Goal: Task Accomplishment & Management: Use online tool/utility

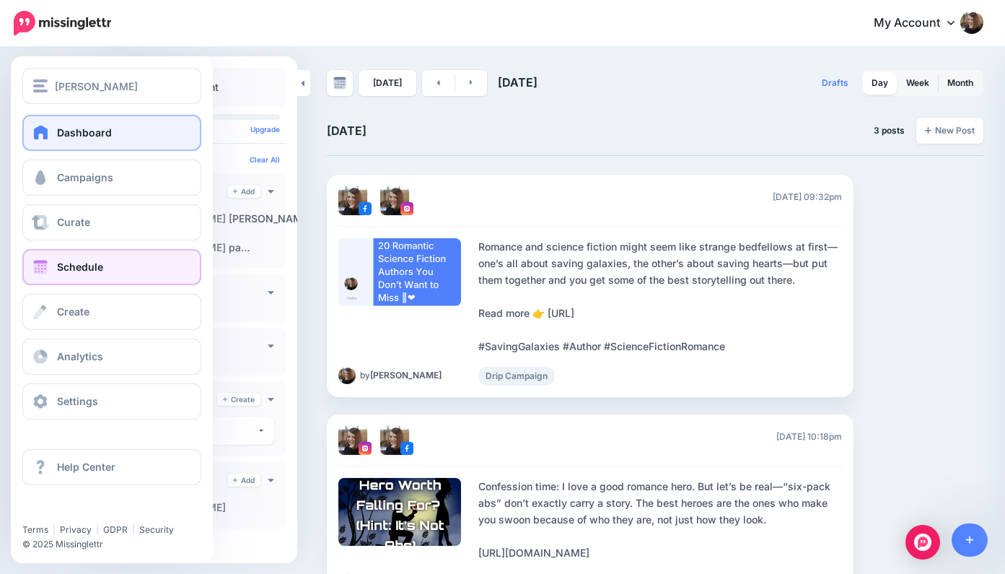
click at [119, 131] on link "Dashboard" at bounding box center [111, 133] width 179 height 36
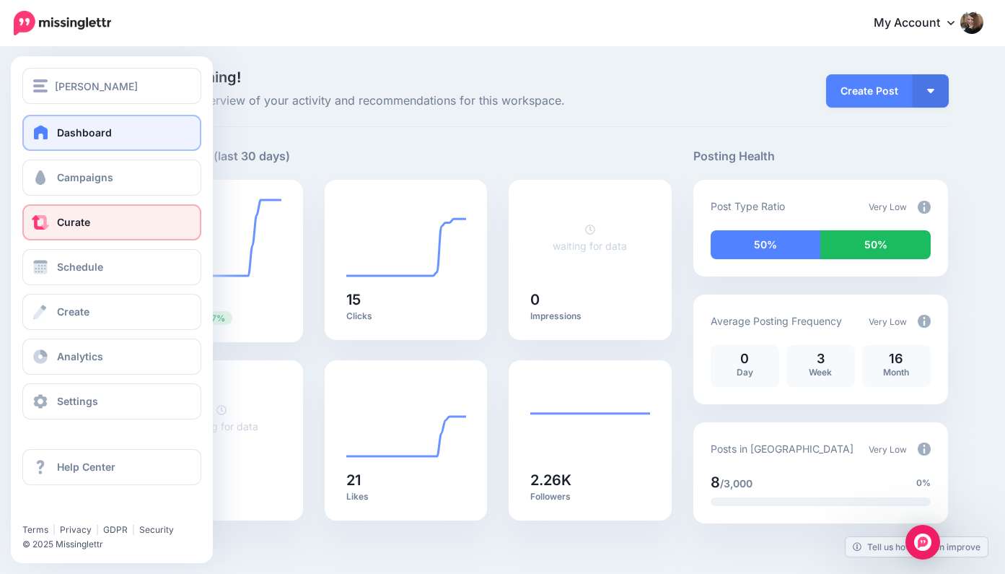
click at [97, 223] on link "Curate" at bounding box center [111, 222] width 179 height 36
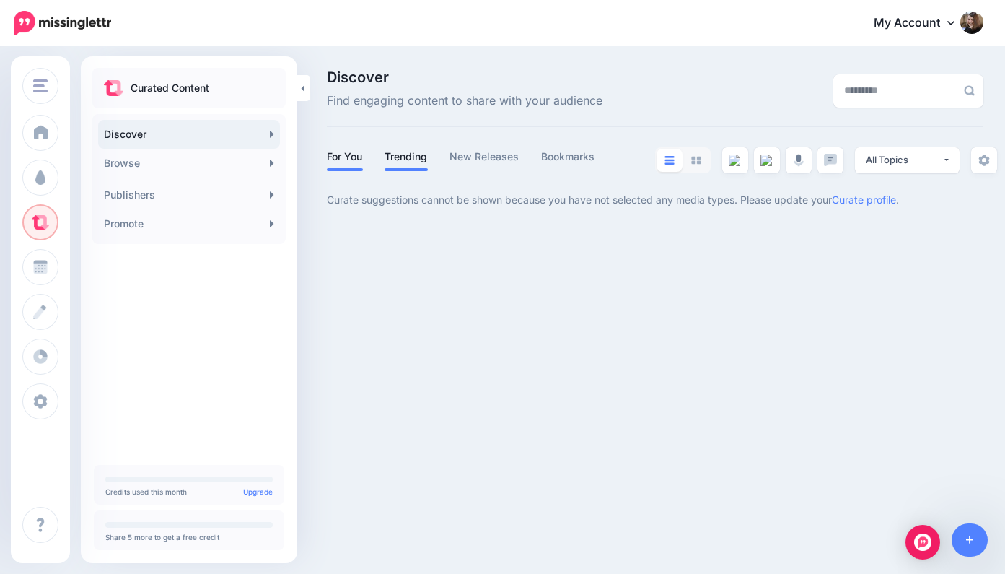
click at [409, 156] on link "Trending" at bounding box center [406, 156] width 43 height 17
click at [490, 157] on link "New Releases" at bounding box center [485, 156] width 70 height 17
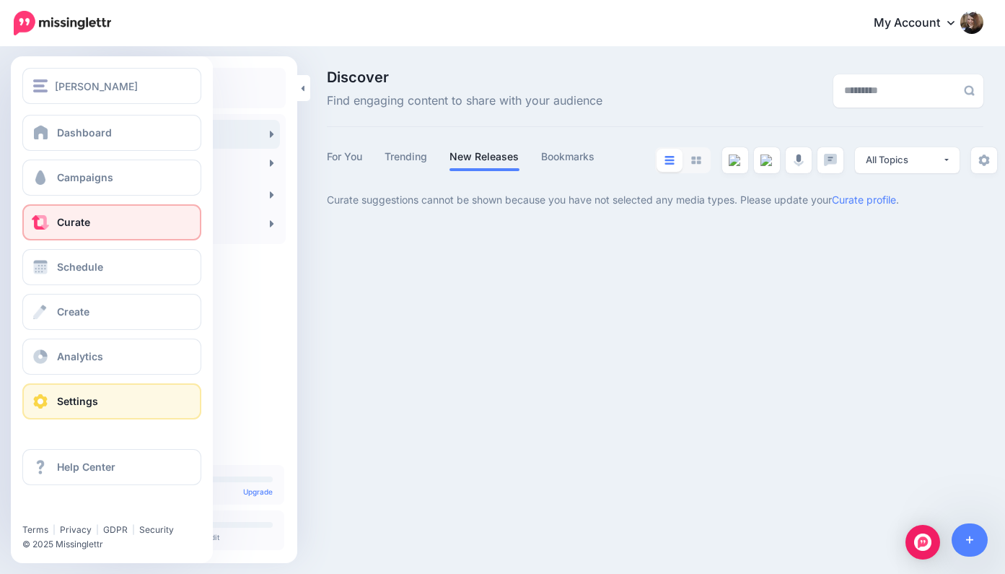
click at [98, 397] on link "Settings" at bounding box center [111, 401] width 179 height 36
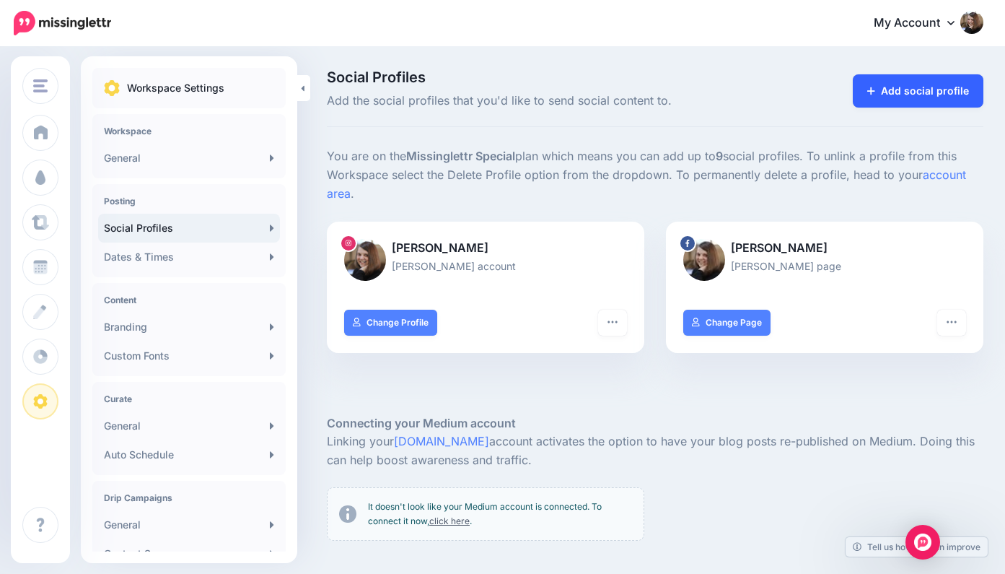
click at [911, 85] on link "Add social profile" at bounding box center [918, 90] width 131 height 33
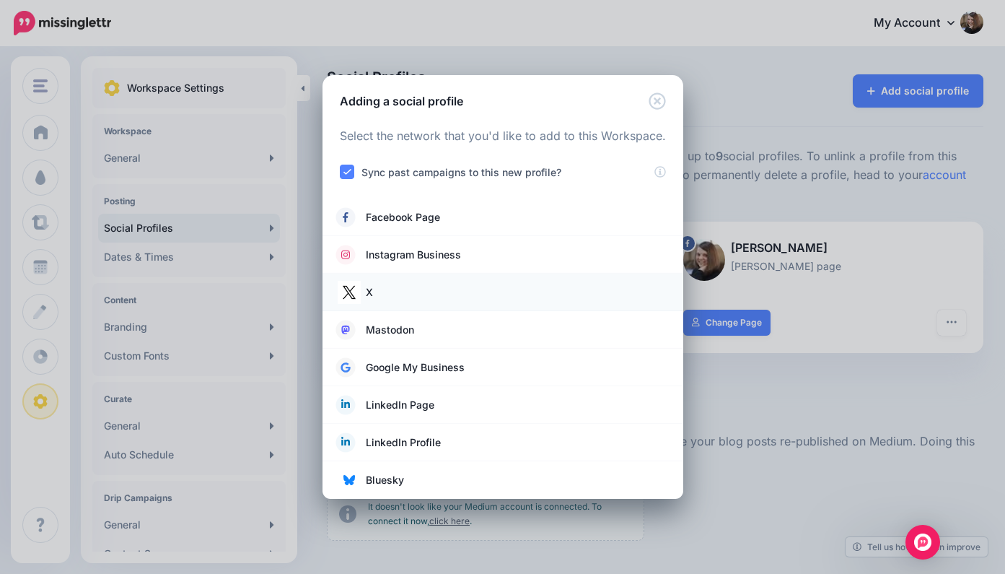
click at [438, 290] on link "X" at bounding box center [503, 292] width 332 height 20
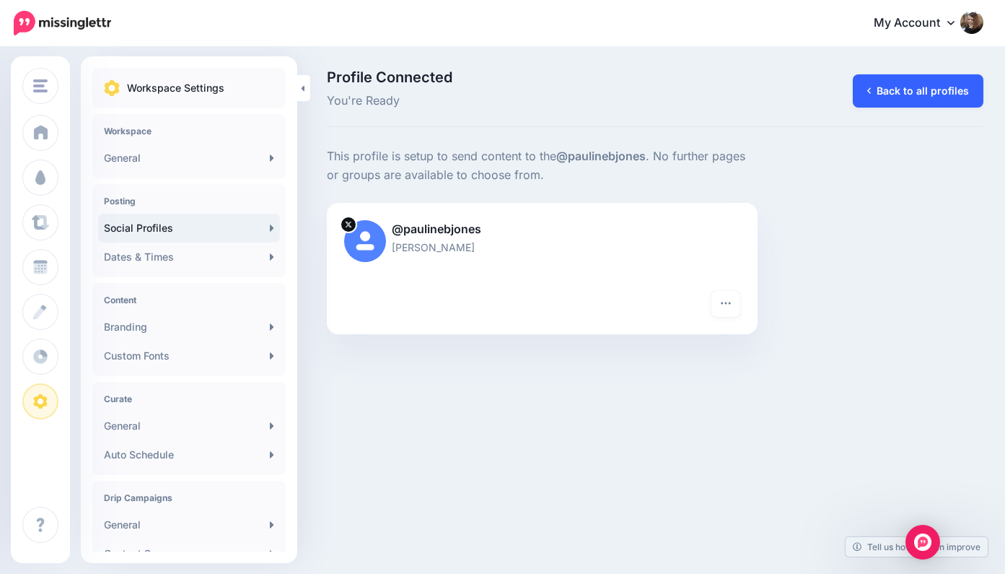
click at [925, 89] on link "Back to all profiles" at bounding box center [918, 90] width 131 height 33
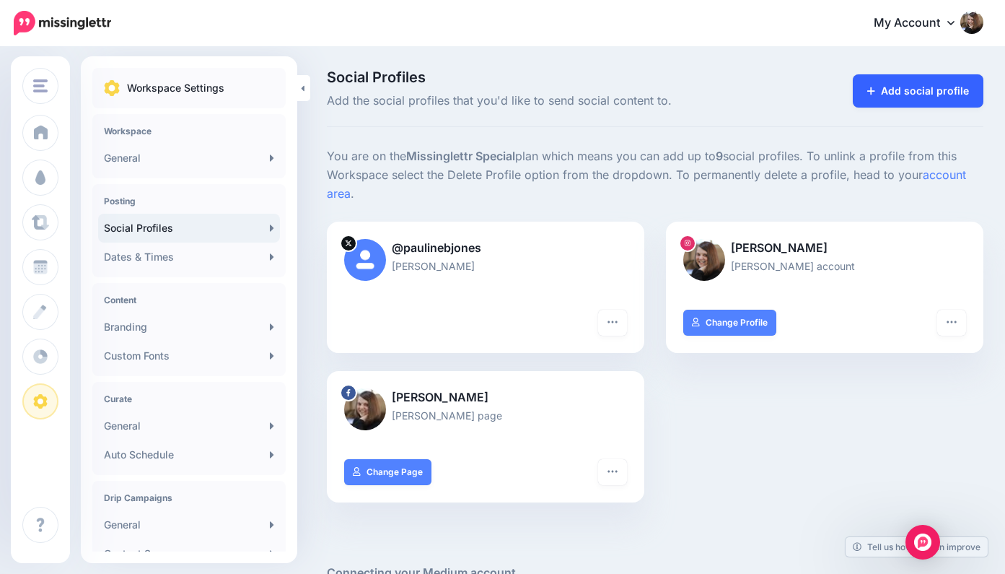
click at [913, 88] on link "Add social profile" at bounding box center [918, 90] width 131 height 33
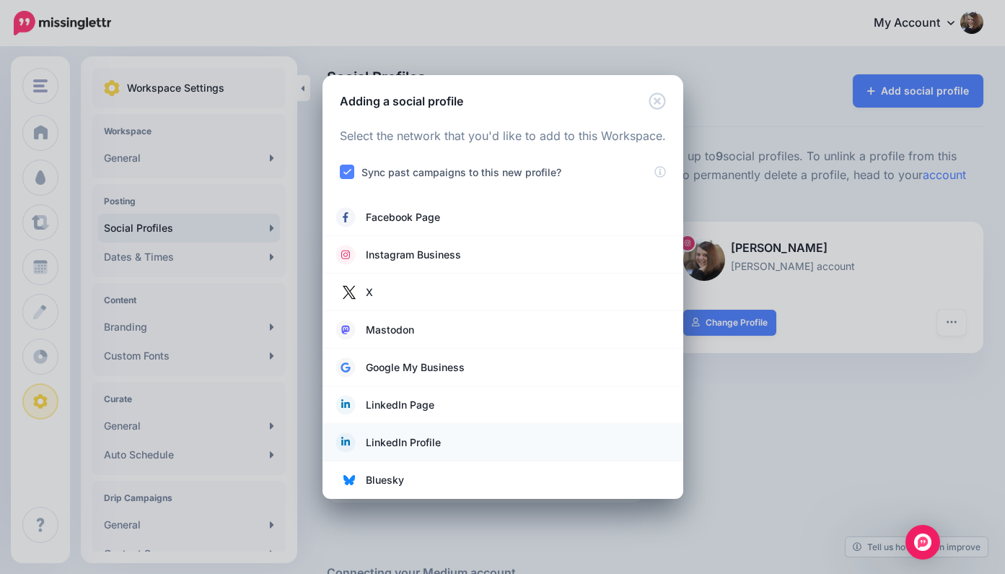
click at [455, 443] on link "LinkedIn Profile" at bounding box center [503, 442] width 332 height 20
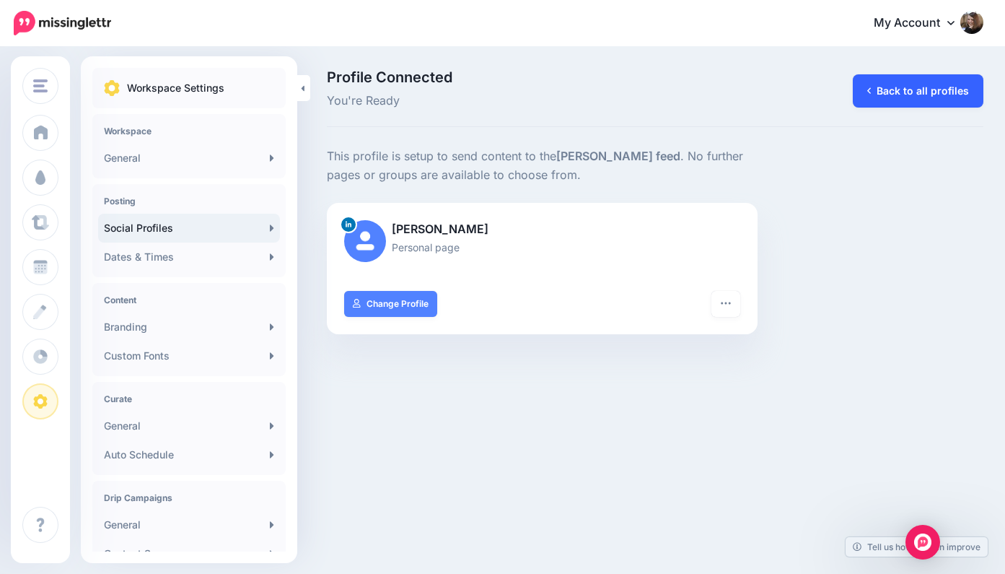
click at [893, 88] on link "Back to all profiles" at bounding box center [918, 90] width 131 height 33
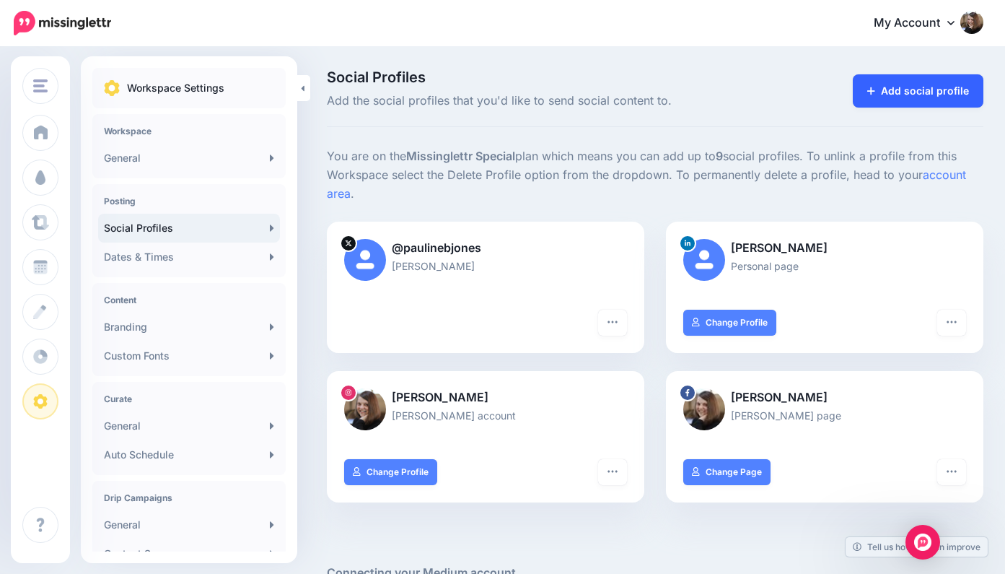
click at [935, 88] on link "Add social profile" at bounding box center [918, 90] width 131 height 33
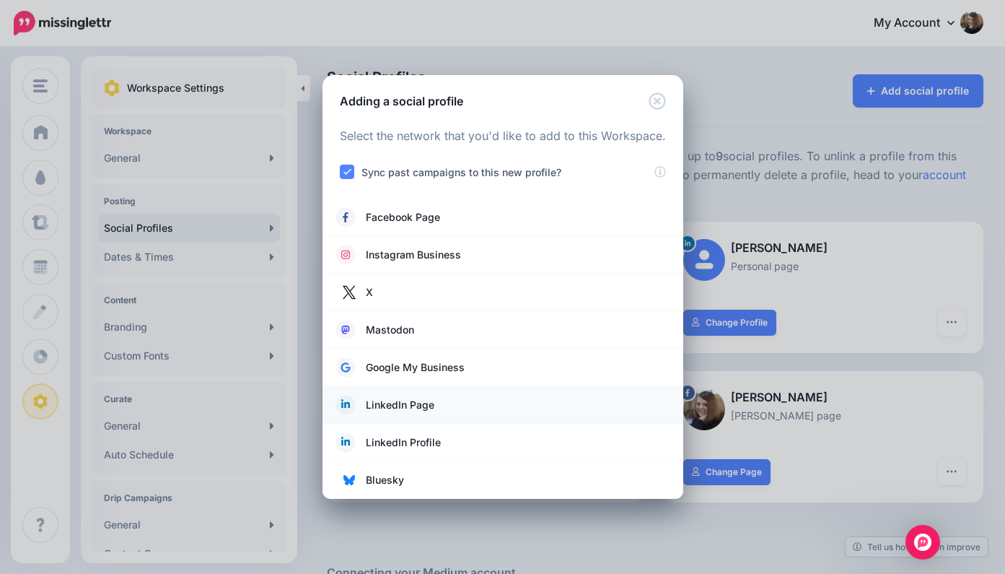
click at [432, 406] on span "LinkedIn Page" at bounding box center [400, 404] width 69 height 17
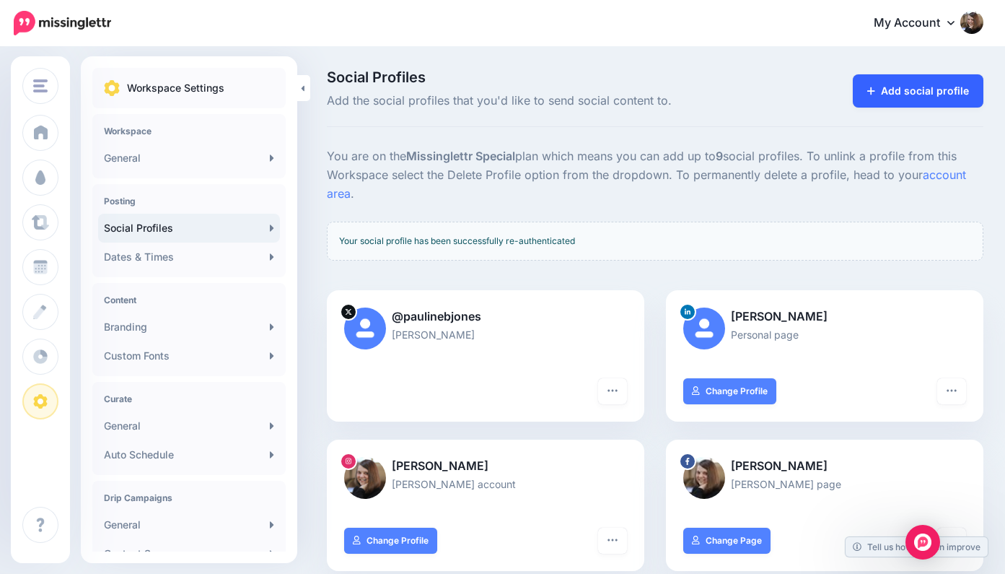
click at [906, 84] on link "Add social profile" at bounding box center [918, 90] width 131 height 33
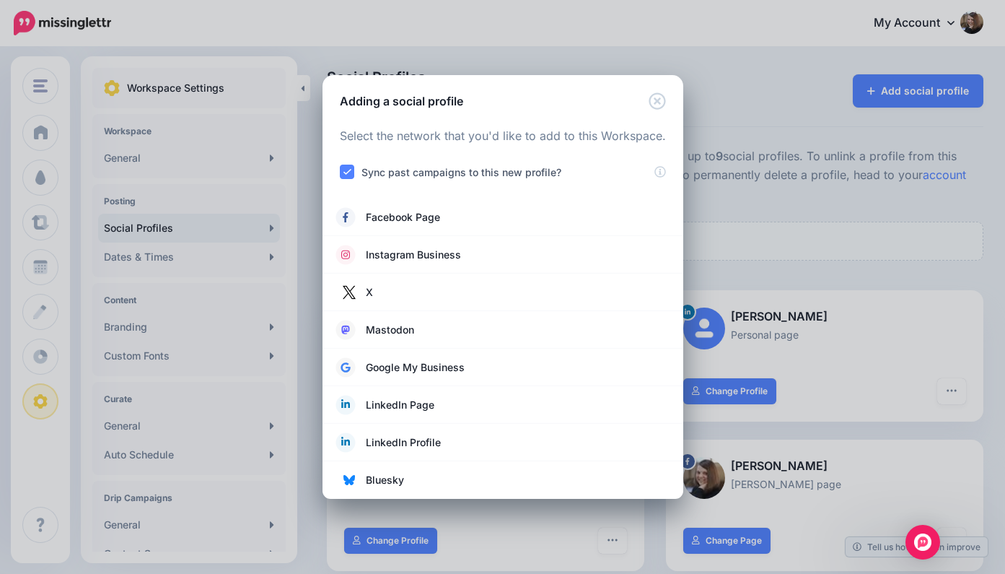
click at [657, 101] on icon "Close" at bounding box center [657, 100] width 17 height 17
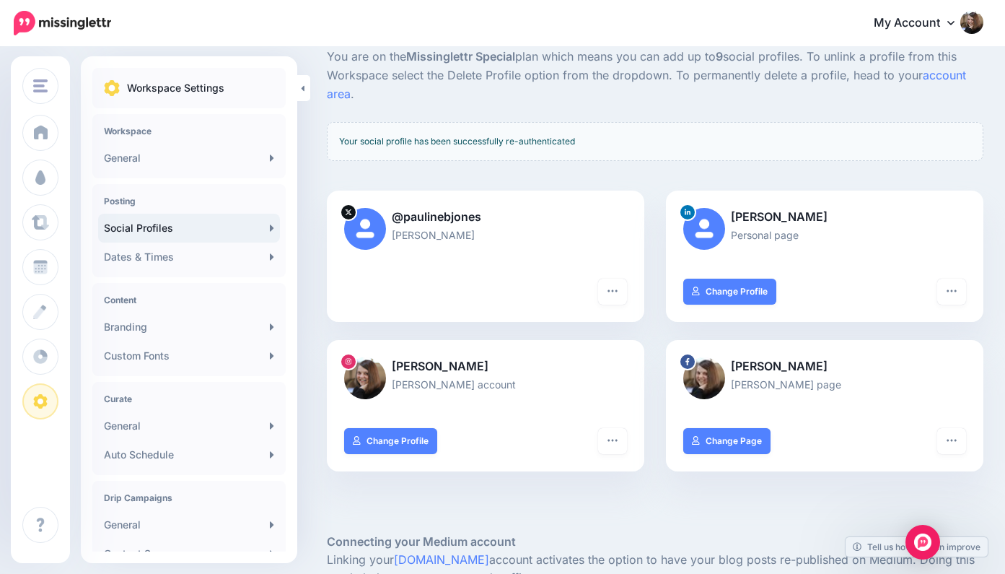
scroll to position [100, 0]
click at [201, 420] on link "General" at bounding box center [189, 425] width 182 height 29
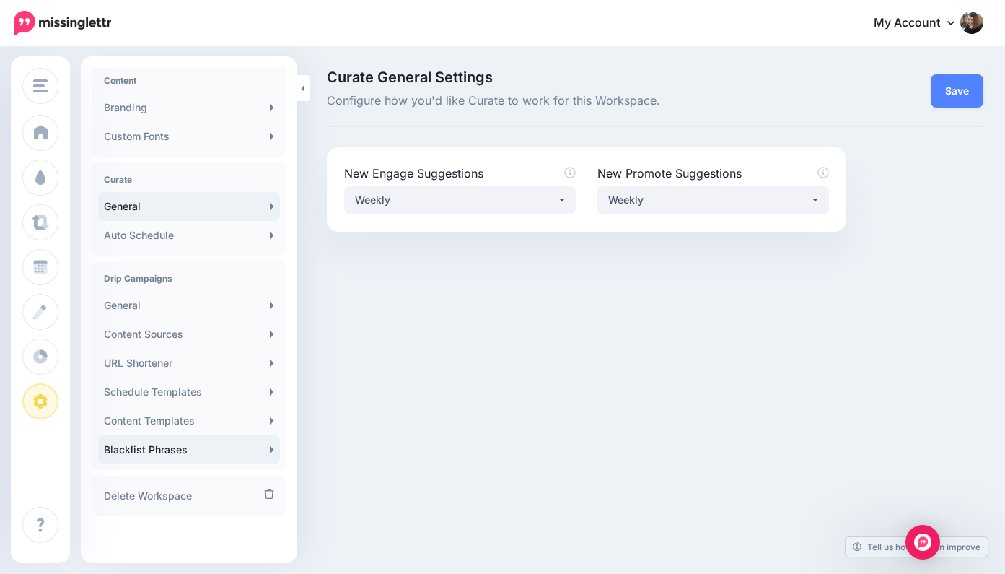
scroll to position [219, 0]
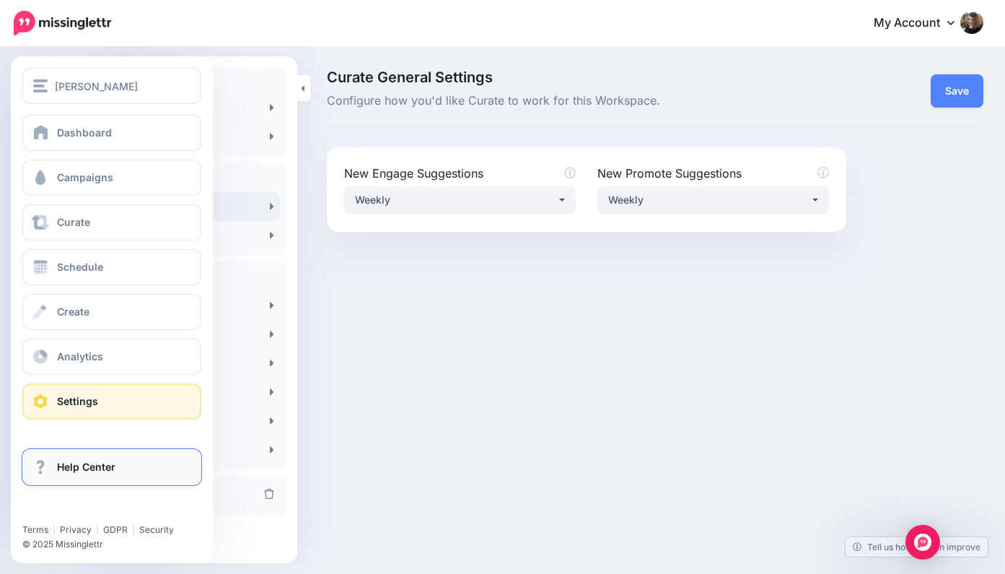
click at [92, 466] on span "Help Center" at bounding box center [86, 466] width 58 height 12
click at [163, 407] on link "Settings" at bounding box center [111, 401] width 179 height 36
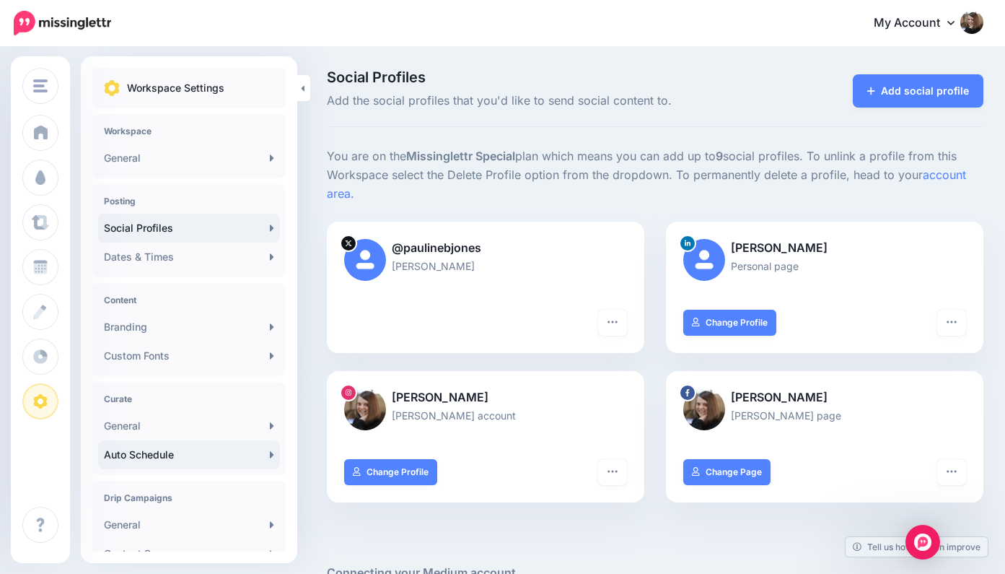
click at [214, 455] on link "Auto Schedule" at bounding box center [189, 454] width 182 height 29
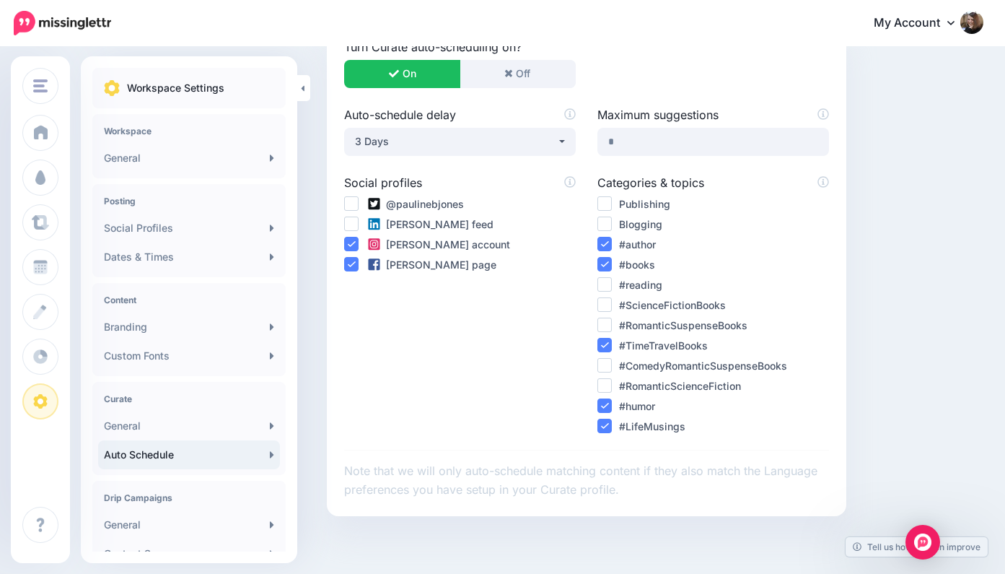
scroll to position [250, 0]
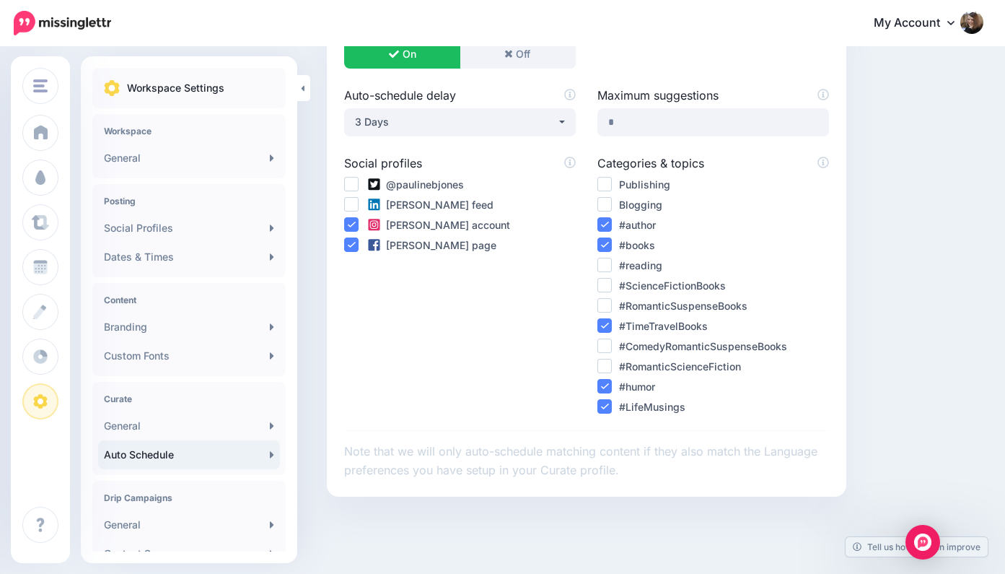
click at [608, 280] on ins at bounding box center [605, 285] width 14 height 14
click at [607, 300] on ins at bounding box center [605, 305] width 14 height 14
click at [605, 340] on ins at bounding box center [605, 345] width 14 height 14
click at [606, 362] on ins at bounding box center [605, 366] width 14 height 14
click at [606, 202] on ins at bounding box center [605, 204] width 14 height 14
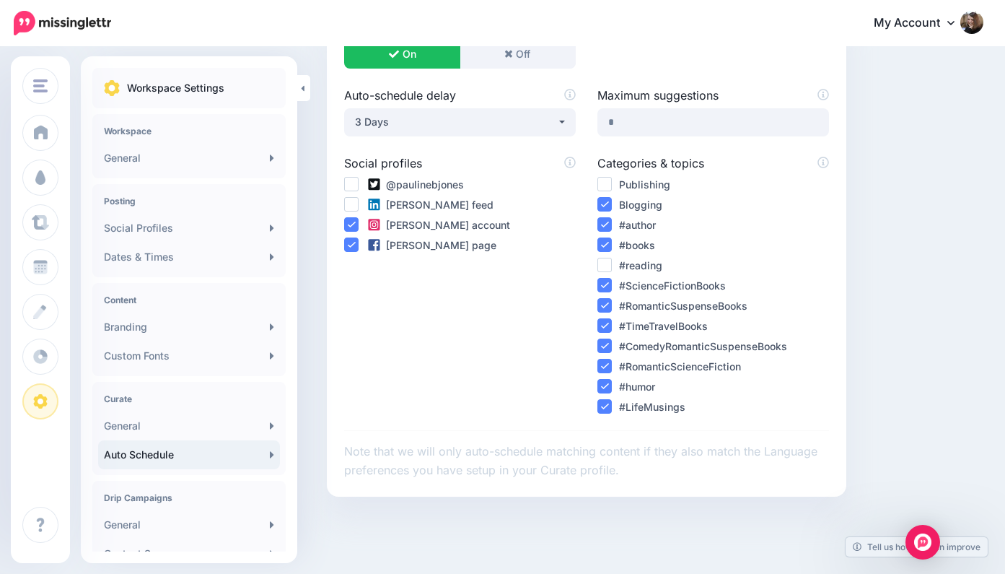
click at [606, 181] on ins at bounding box center [605, 184] width 14 height 14
click at [603, 262] on ins at bounding box center [605, 265] width 14 height 14
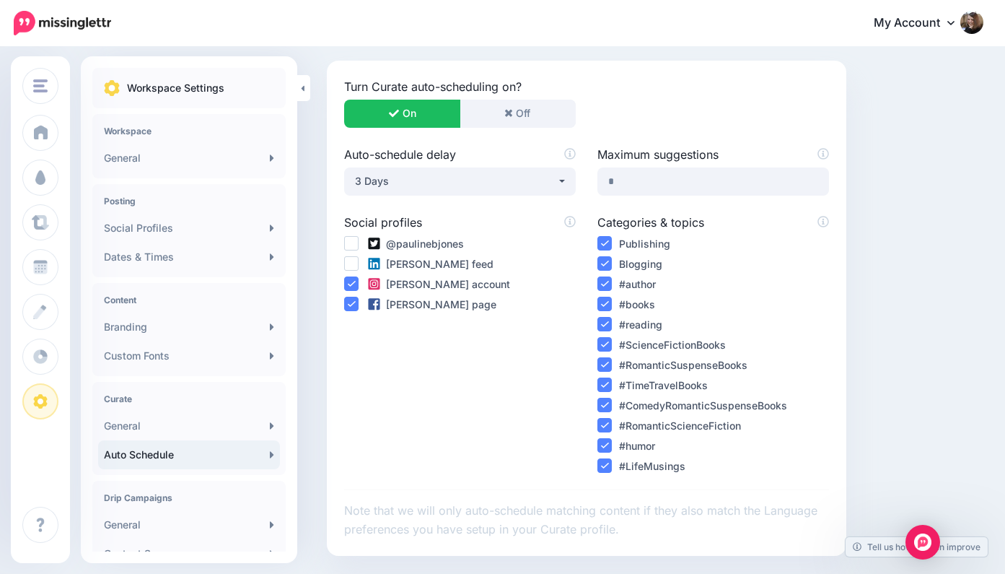
scroll to position [181, 0]
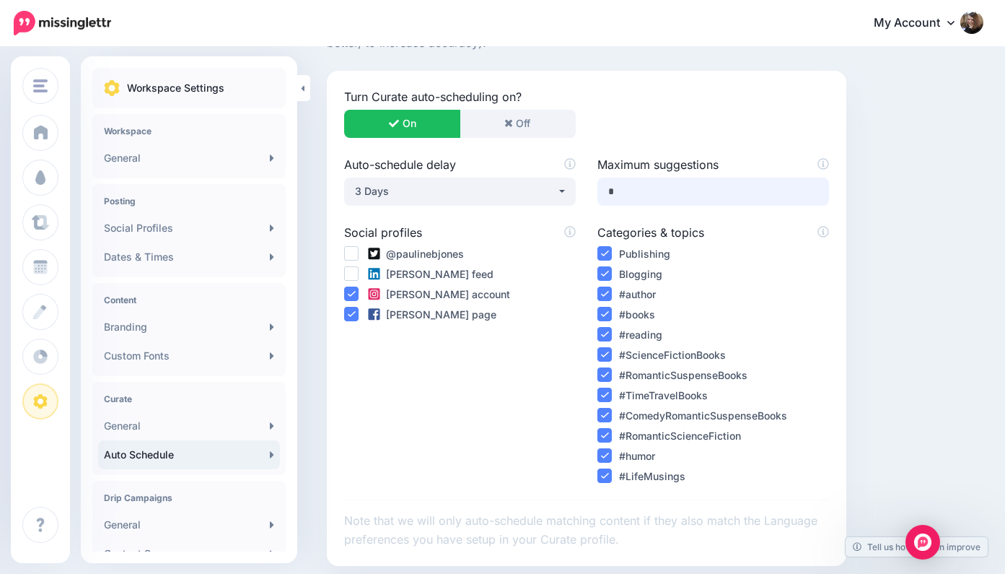
click at [638, 185] on input "*" at bounding box center [714, 192] width 232 height 28
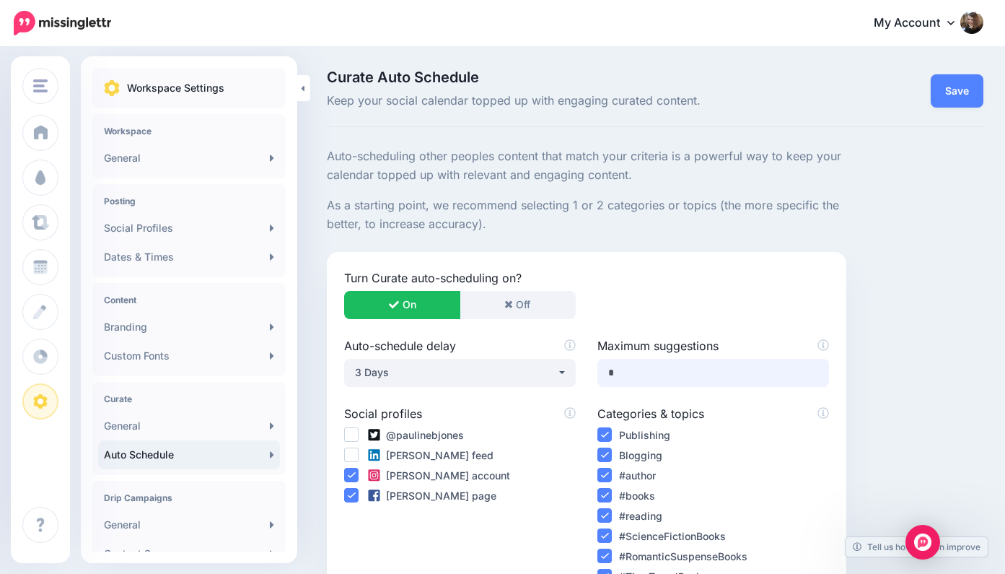
scroll to position [0, 0]
click at [956, 89] on link "Save" at bounding box center [957, 90] width 53 height 33
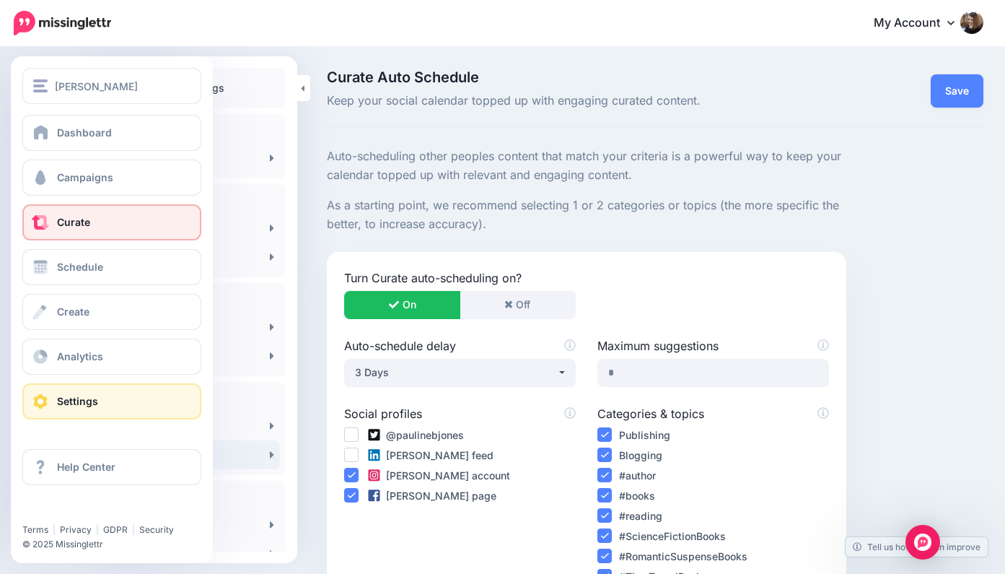
click at [115, 220] on link "Curate" at bounding box center [111, 222] width 179 height 36
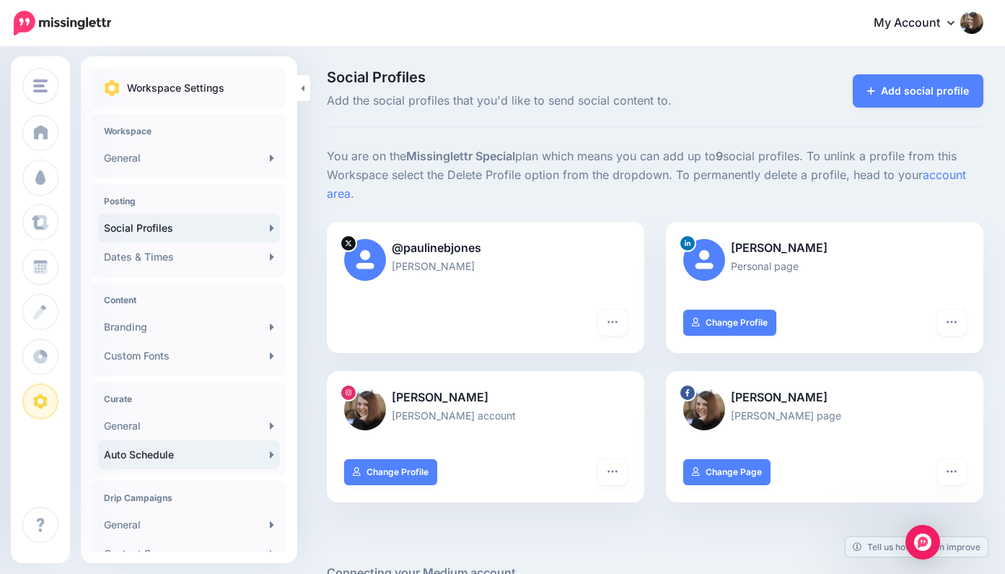
click at [247, 454] on link "Auto Schedule" at bounding box center [189, 454] width 182 height 29
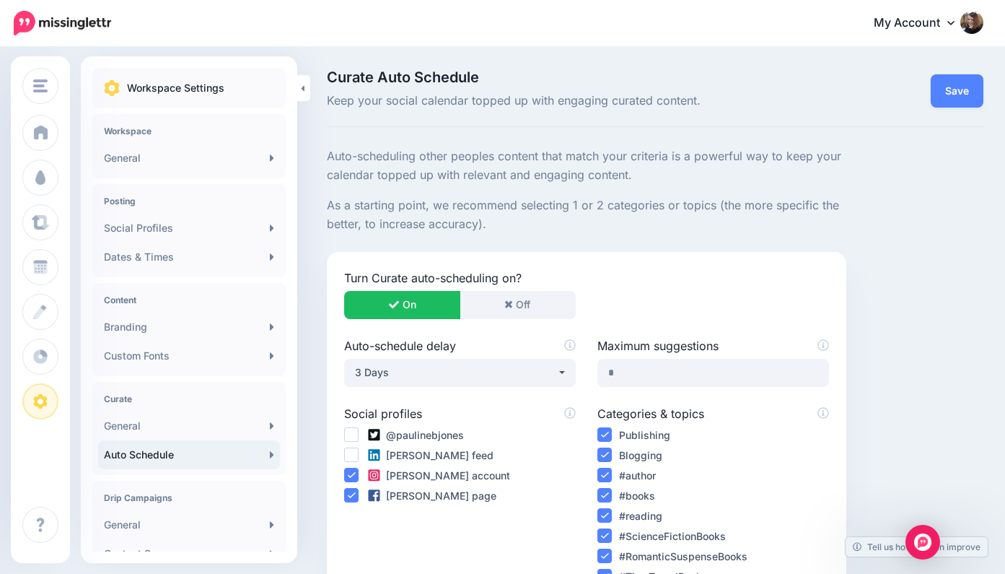
click at [351, 430] on ins at bounding box center [351, 434] width 14 height 14
click at [351, 449] on ins at bounding box center [351, 454] width 14 height 14
click at [963, 84] on link "Save" at bounding box center [957, 90] width 53 height 33
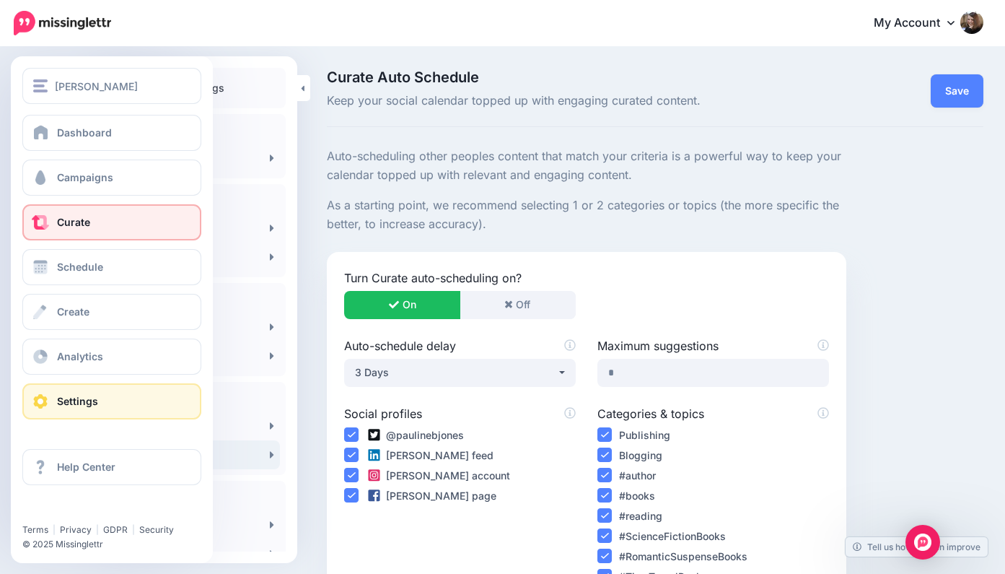
click at [96, 226] on link "Curate" at bounding box center [111, 222] width 179 height 36
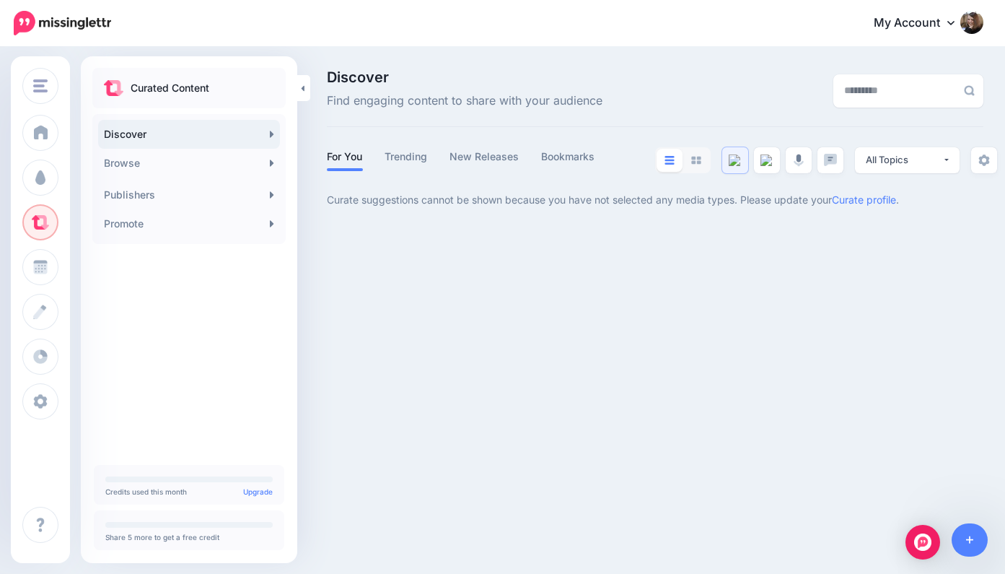
click at [738, 157] on img at bounding box center [735, 160] width 13 height 12
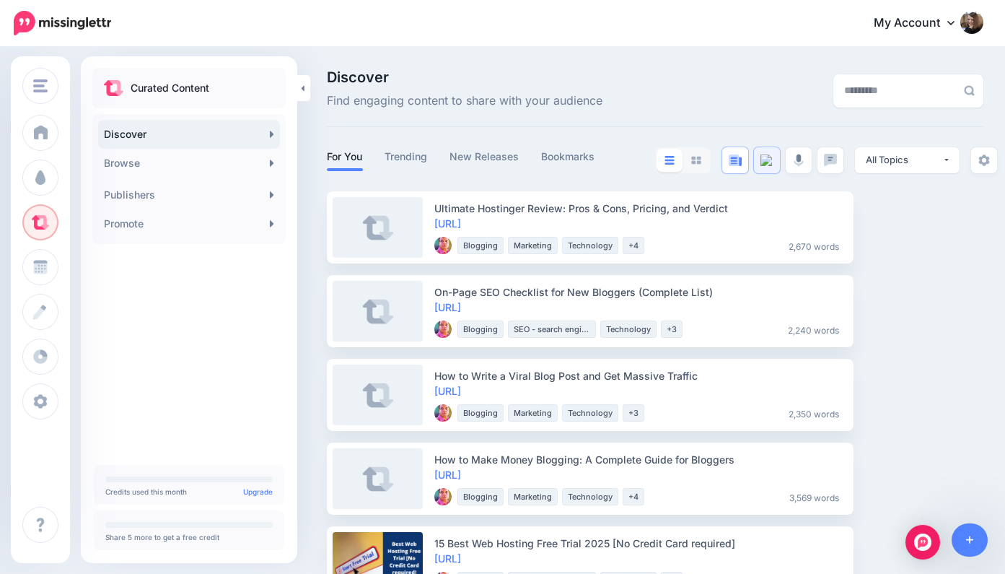
click at [768, 155] on img at bounding box center [767, 160] width 13 height 12
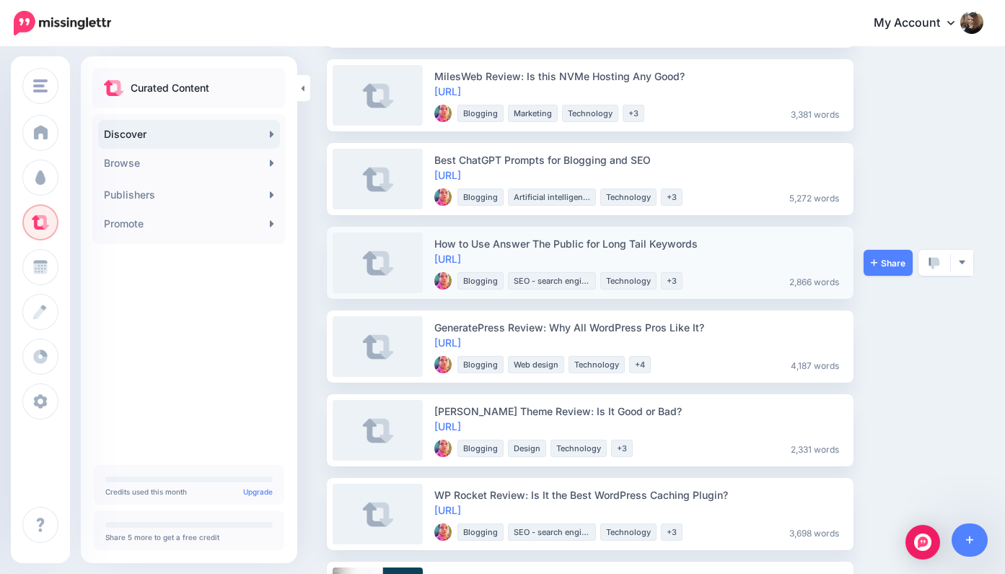
scroll to position [886, 0]
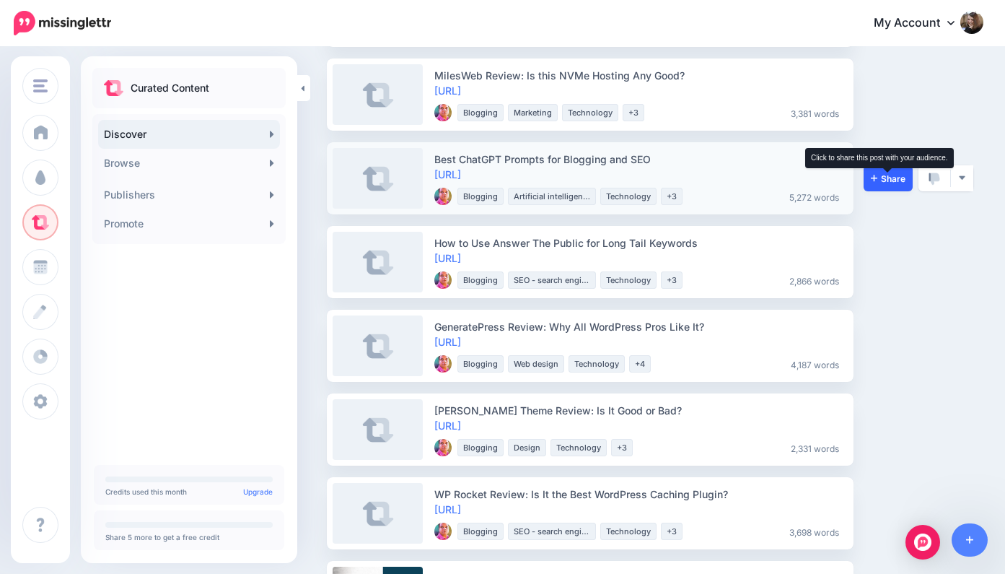
click at [893, 175] on span "Share" at bounding box center [888, 178] width 35 height 9
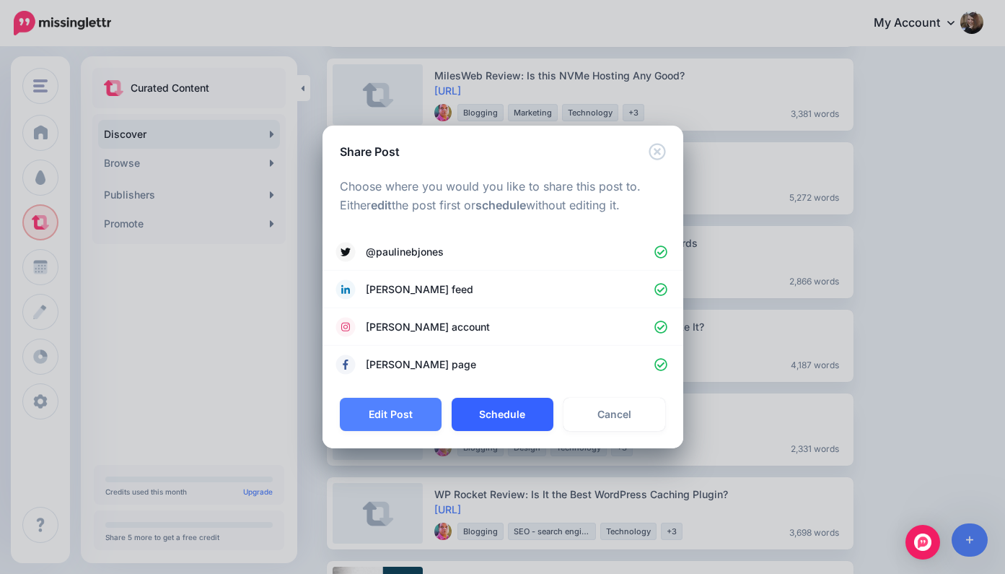
click at [507, 411] on button "Schedule" at bounding box center [503, 414] width 102 height 33
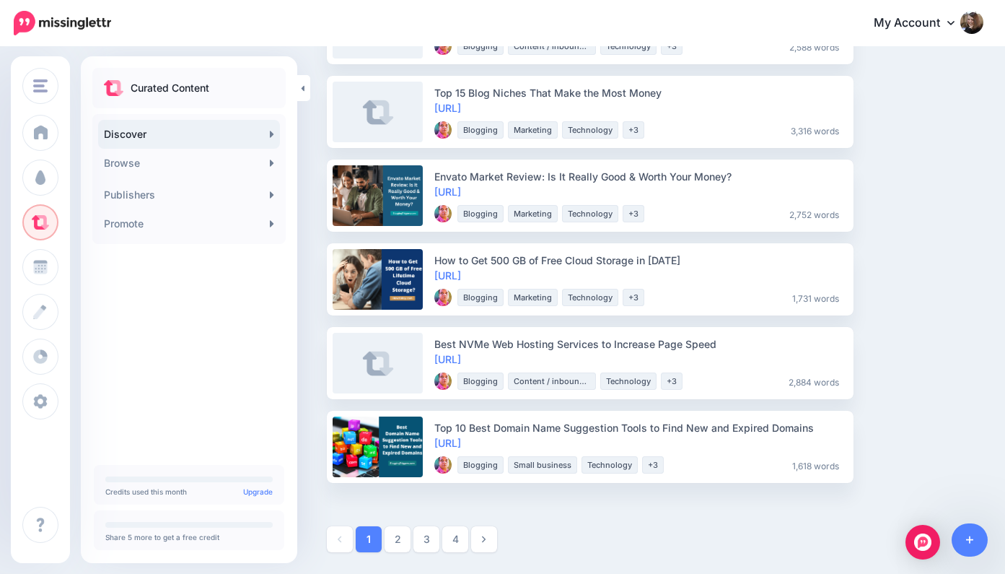
scroll to position [1622, 0]
click at [398, 541] on link "2" at bounding box center [398, 540] width 26 height 26
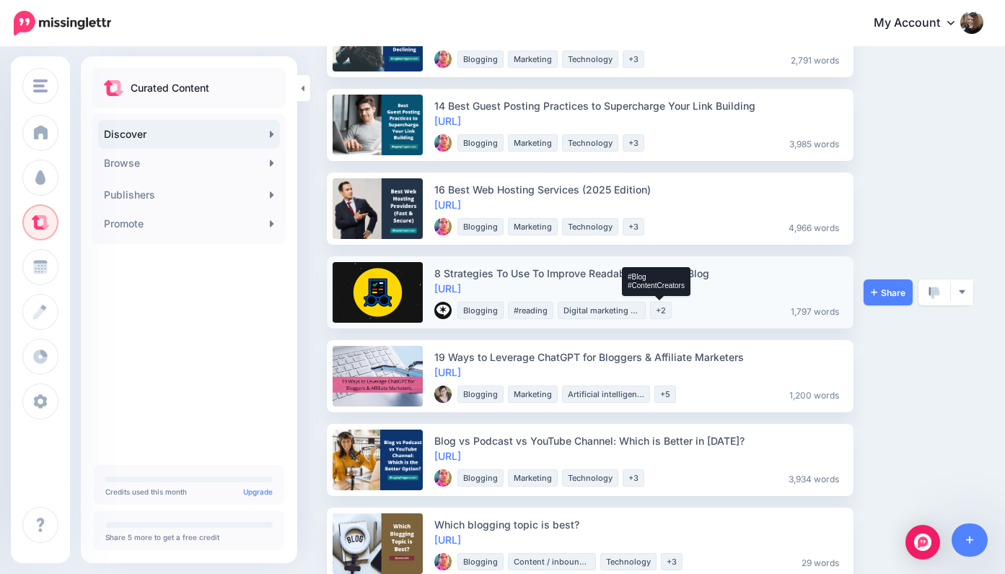
scroll to position [1362, 0]
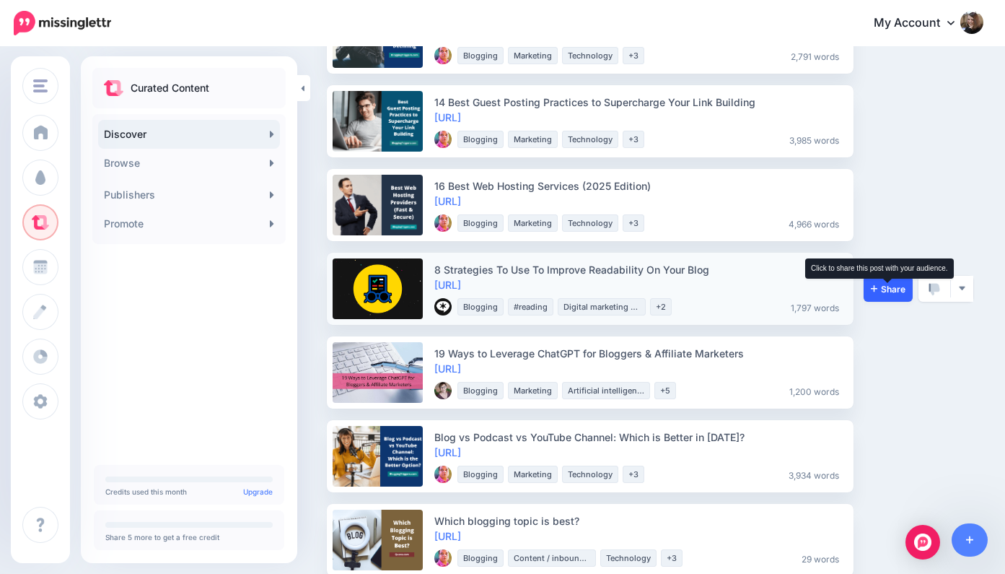
click at [887, 287] on span "Share" at bounding box center [888, 288] width 35 height 9
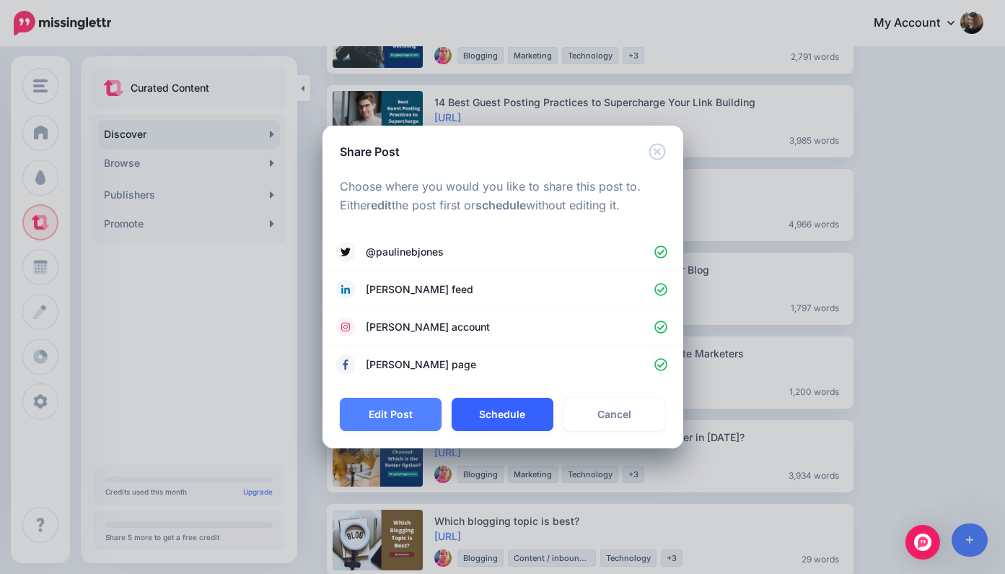
click at [527, 411] on button "Schedule" at bounding box center [503, 414] width 102 height 33
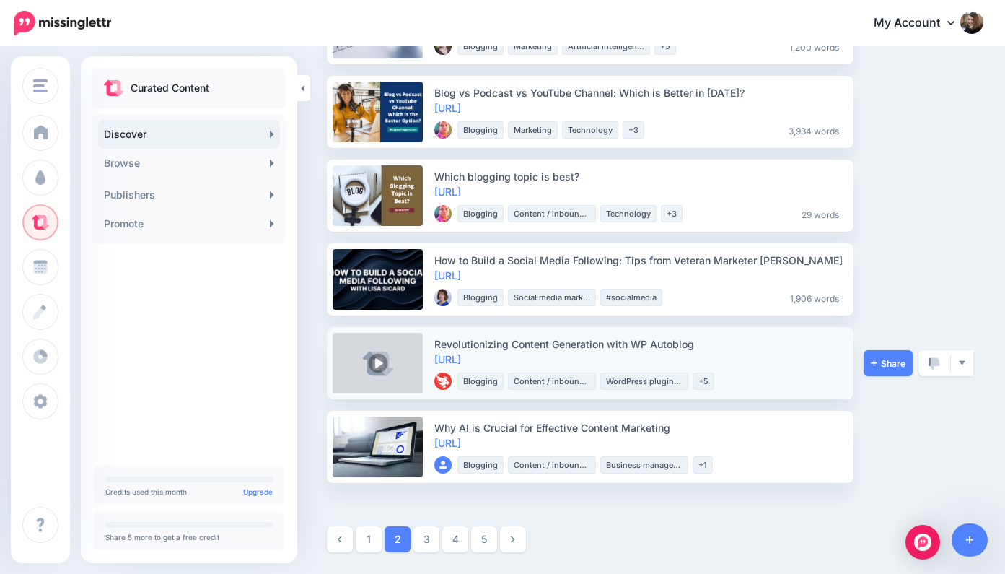
scroll to position [1622, 0]
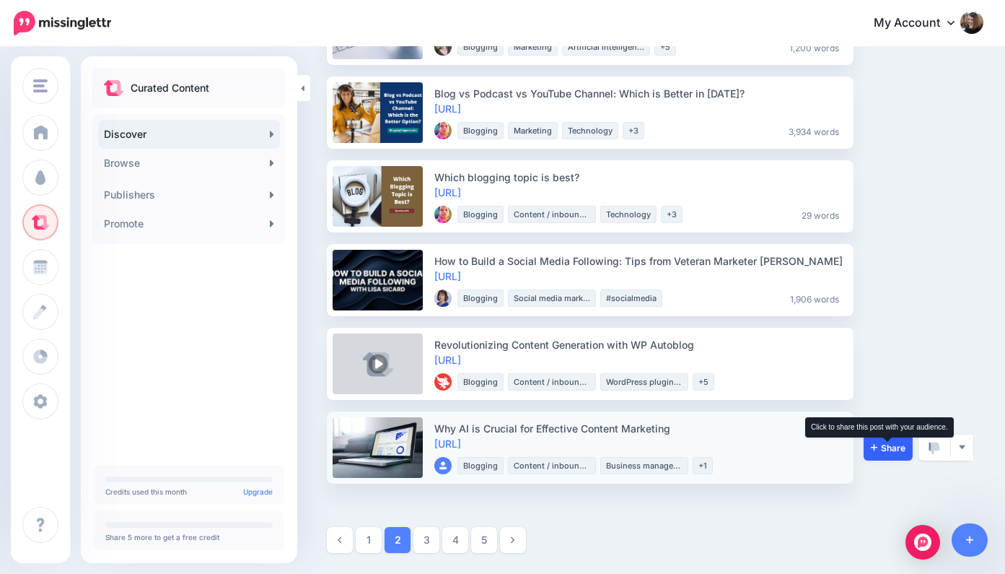
click at [890, 446] on span "Share" at bounding box center [888, 447] width 35 height 9
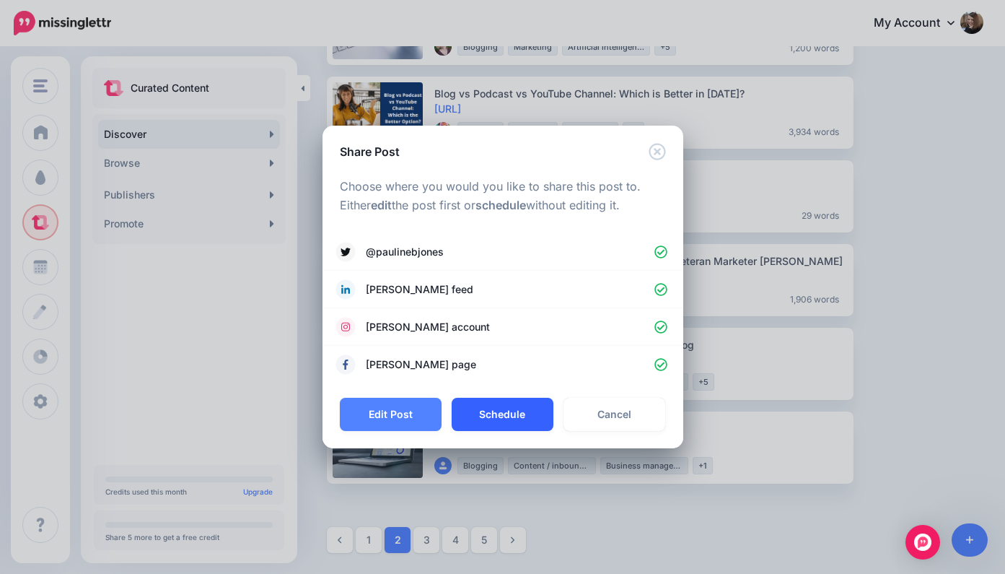
click at [529, 413] on button "Schedule" at bounding box center [503, 414] width 102 height 33
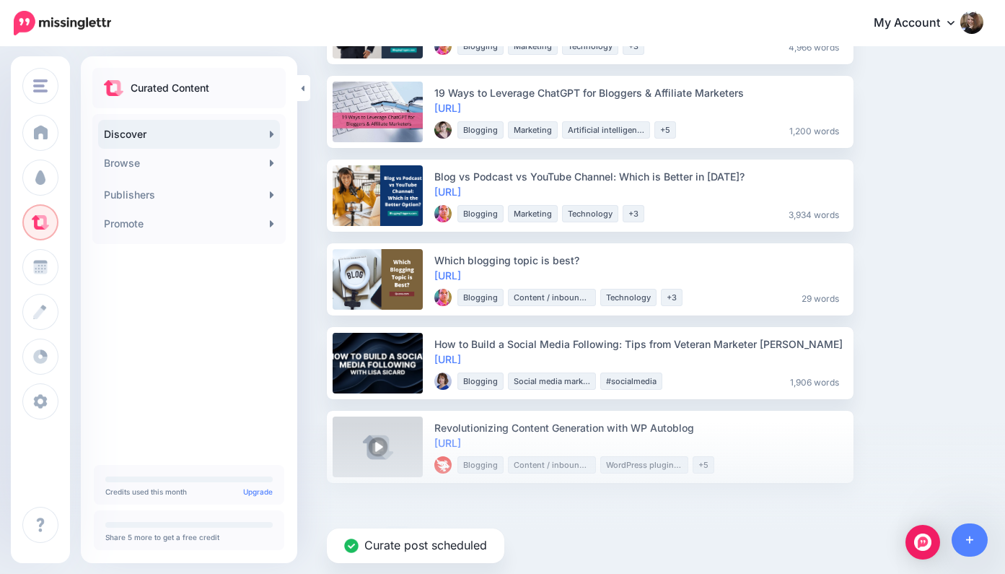
scroll to position [1538, 0]
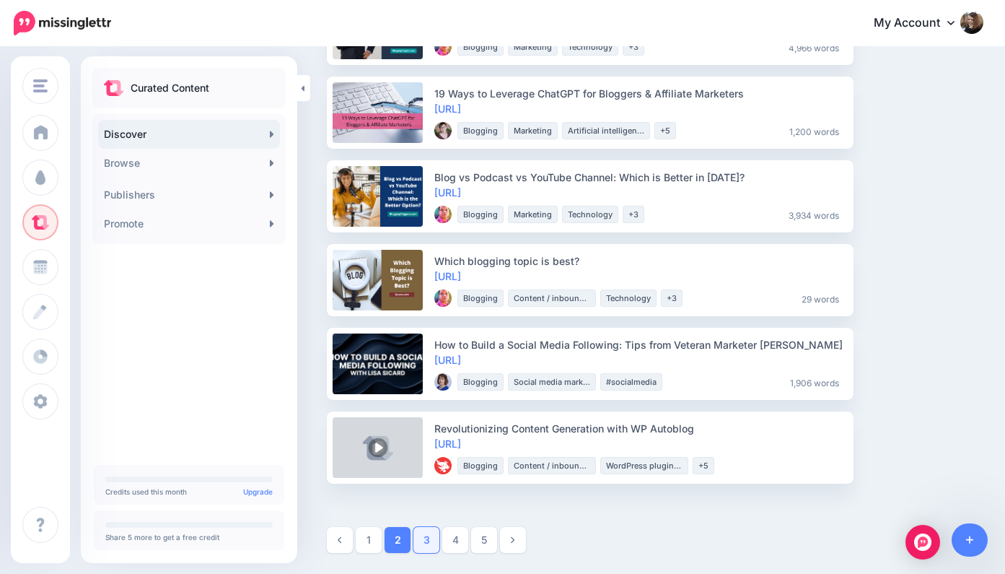
click at [429, 541] on link "3" at bounding box center [427, 540] width 26 height 26
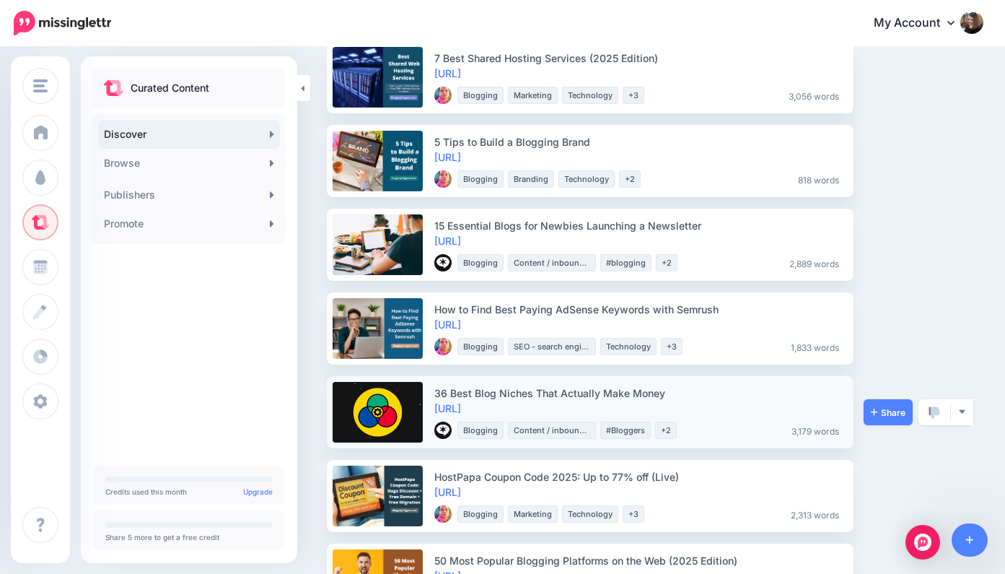
scroll to position [152, 0]
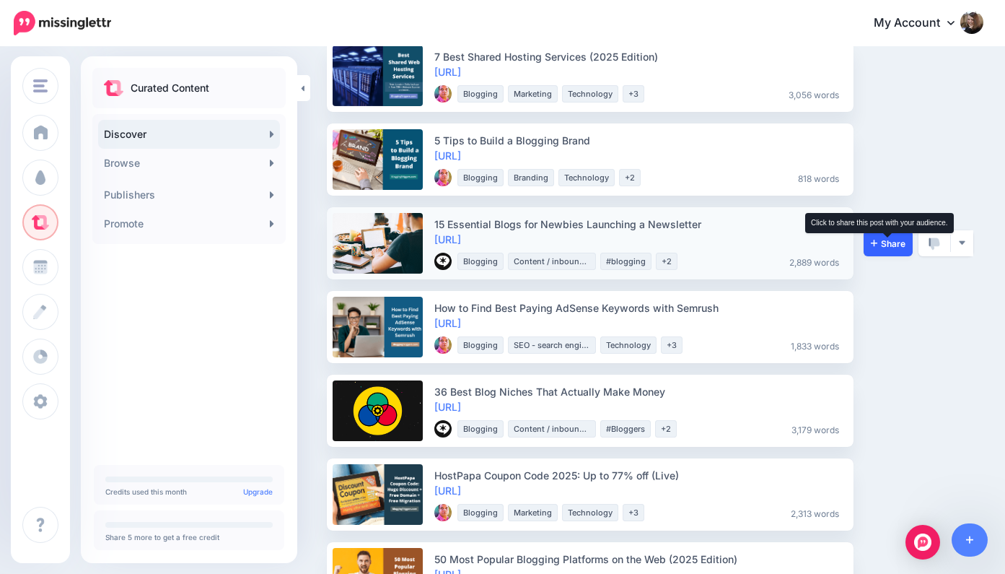
click at [890, 242] on span "Share" at bounding box center [888, 243] width 35 height 9
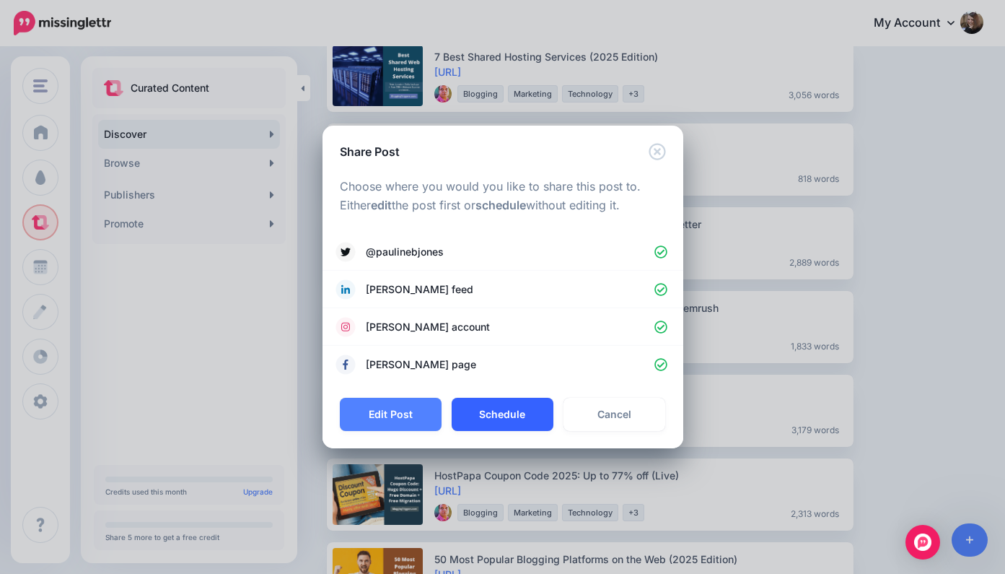
click at [523, 411] on button "Schedule" at bounding box center [503, 414] width 102 height 33
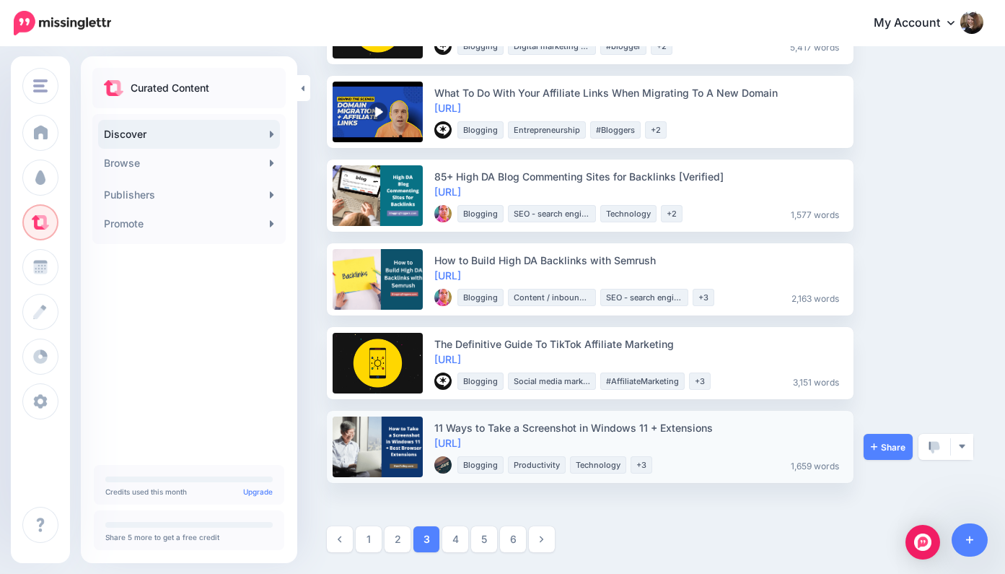
scroll to position [1622, 0]
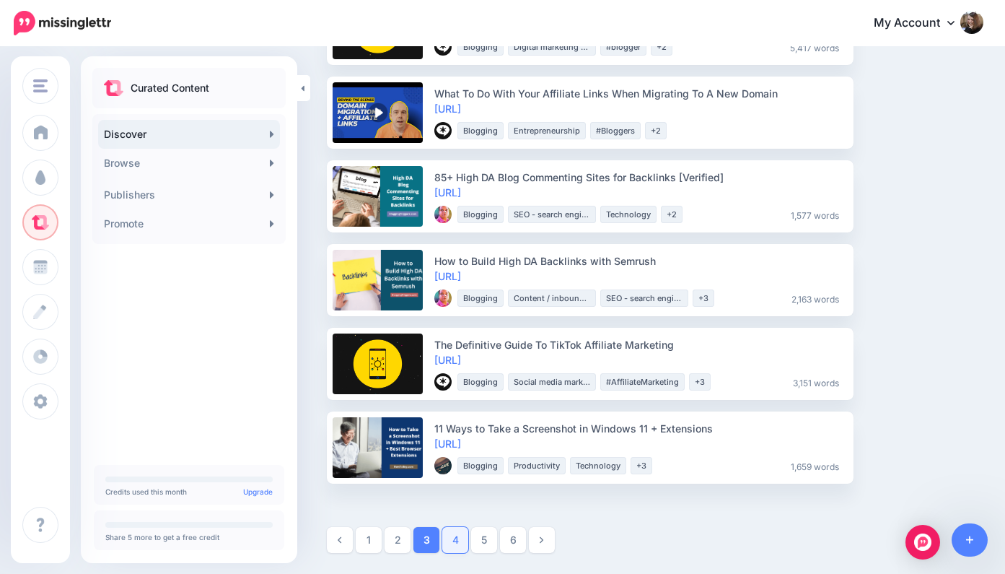
click at [458, 541] on link "4" at bounding box center [455, 540] width 26 height 26
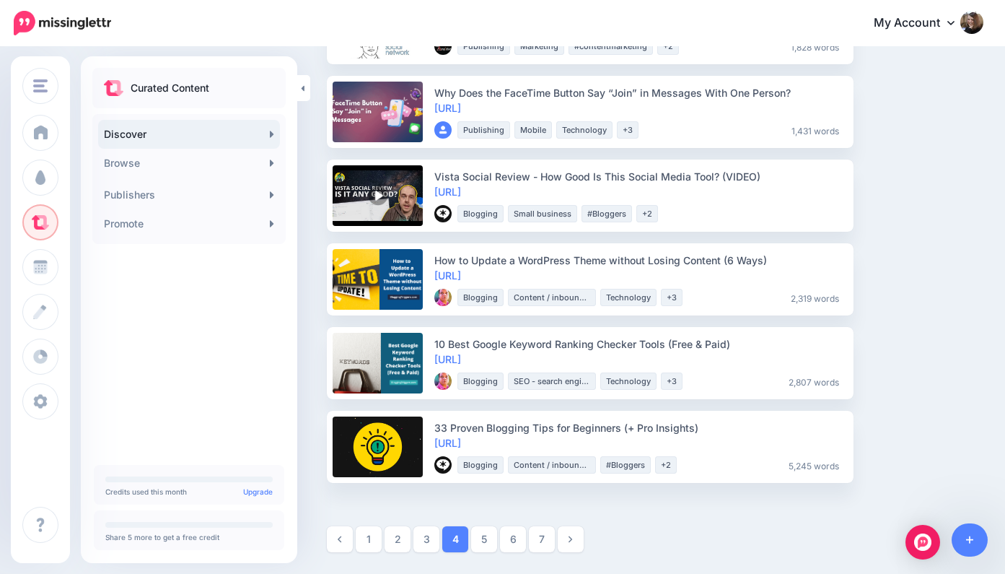
scroll to position [1705, 0]
click at [484, 539] on link "5" at bounding box center [484, 540] width 26 height 26
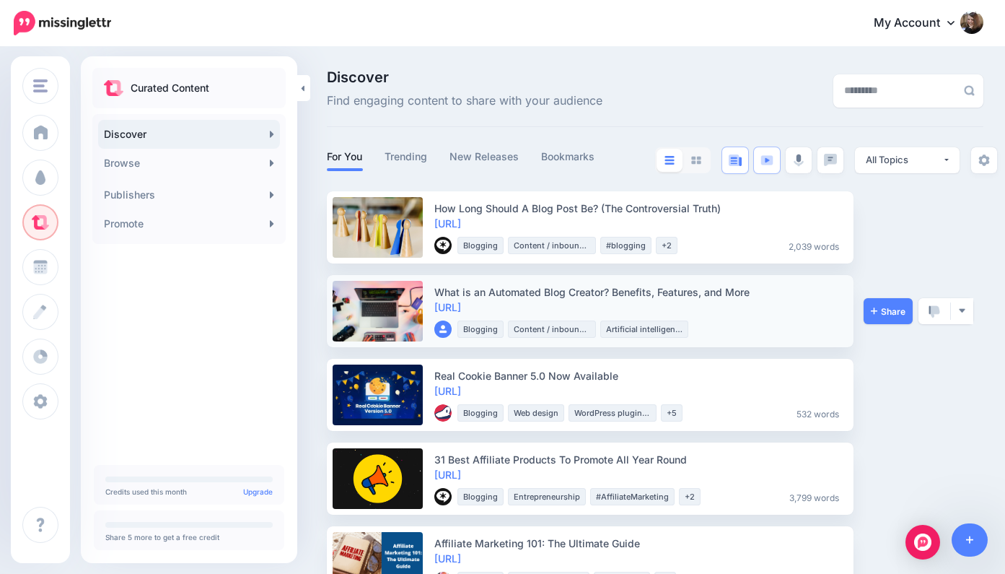
scroll to position [0, 0]
click at [769, 155] on img at bounding box center [767, 160] width 13 height 10
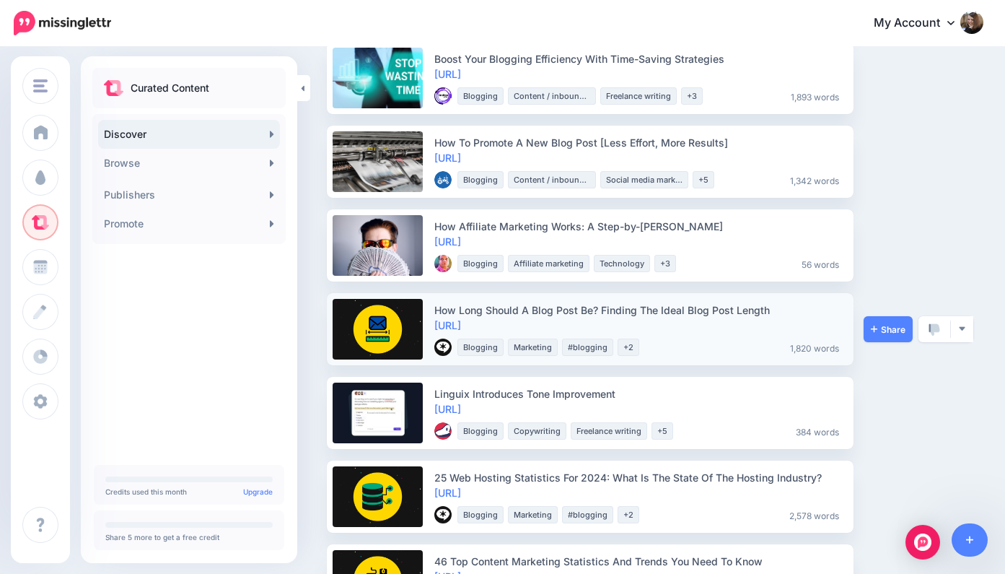
scroll to position [317, 0]
click at [897, 329] on span "Share" at bounding box center [888, 329] width 35 height 9
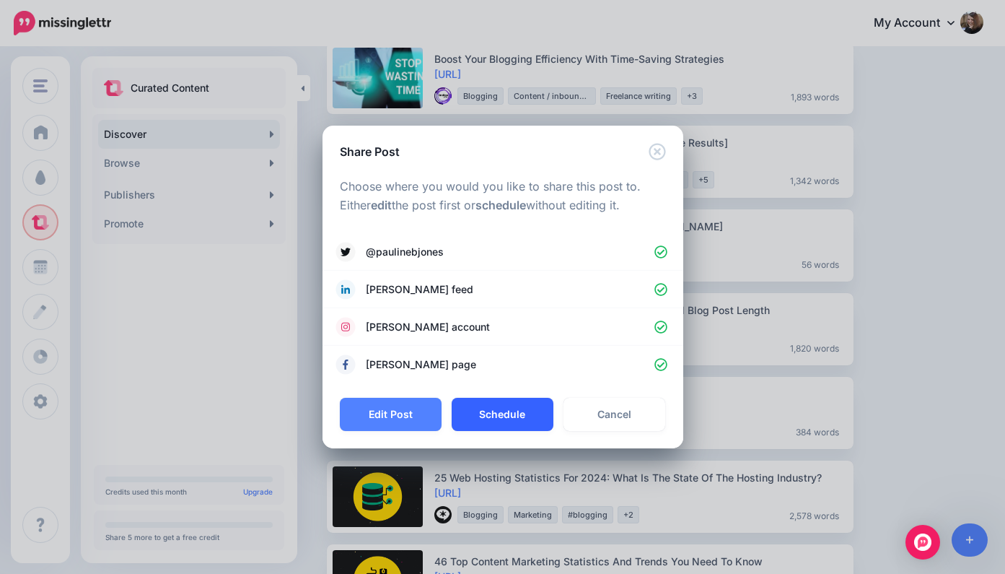
click at [527, 412] on button "Schedule" at bounding box center [503, 414] width 102 height 33
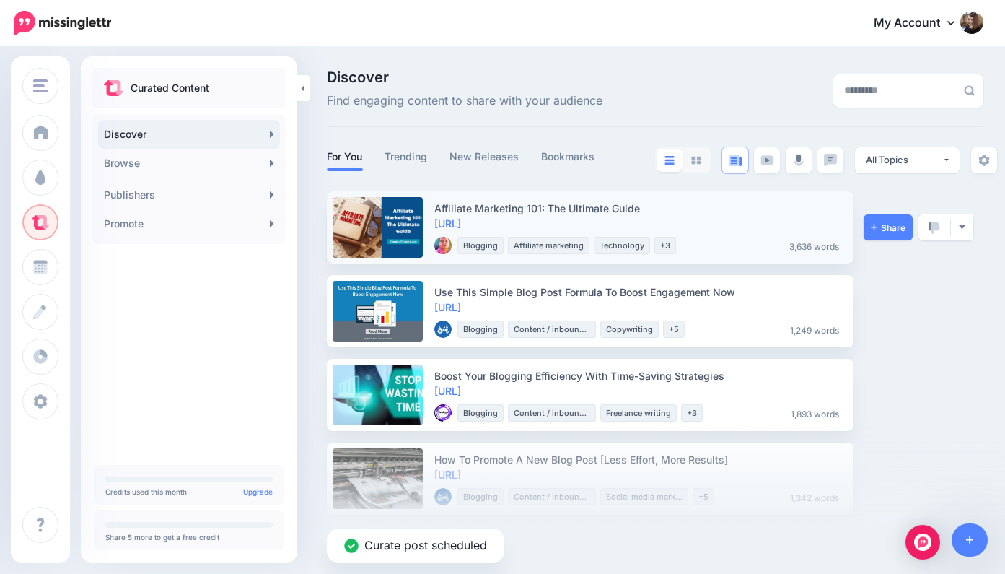
scroll to position [0, 0]
